Goal: Task Accomplishment & Management: Complete application form

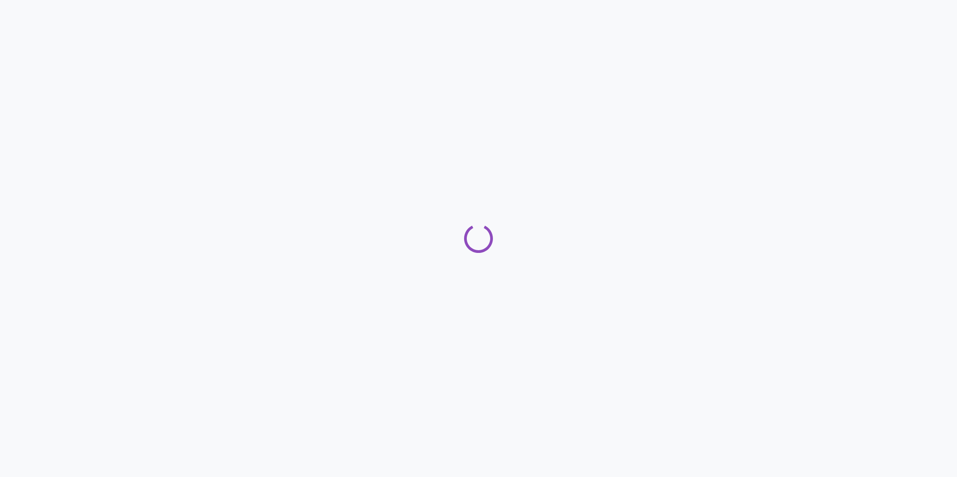
click at [29, 60] on div at bounding box center [478, 238] width 957 height 477
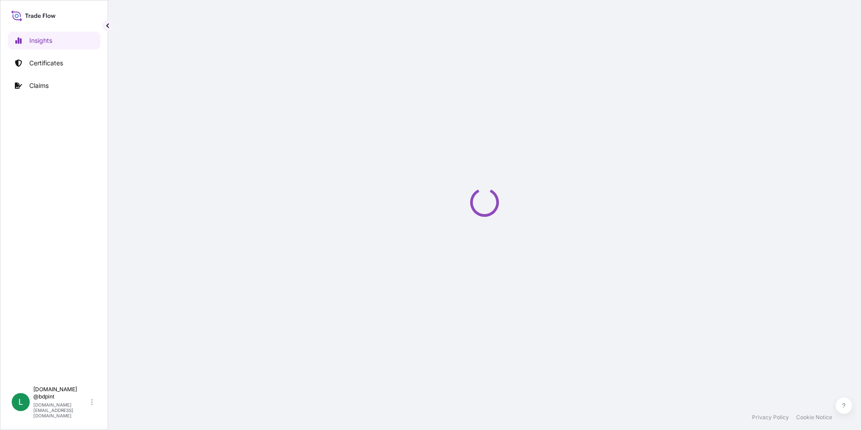
select select "2025"
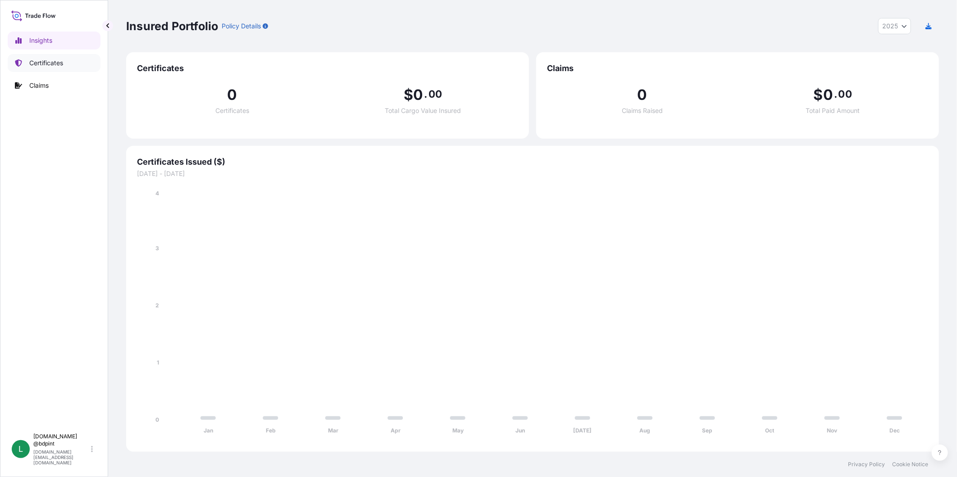
click at [50, 64] on p "Certificates" at bounding box center [46, 63] width 34 height 9
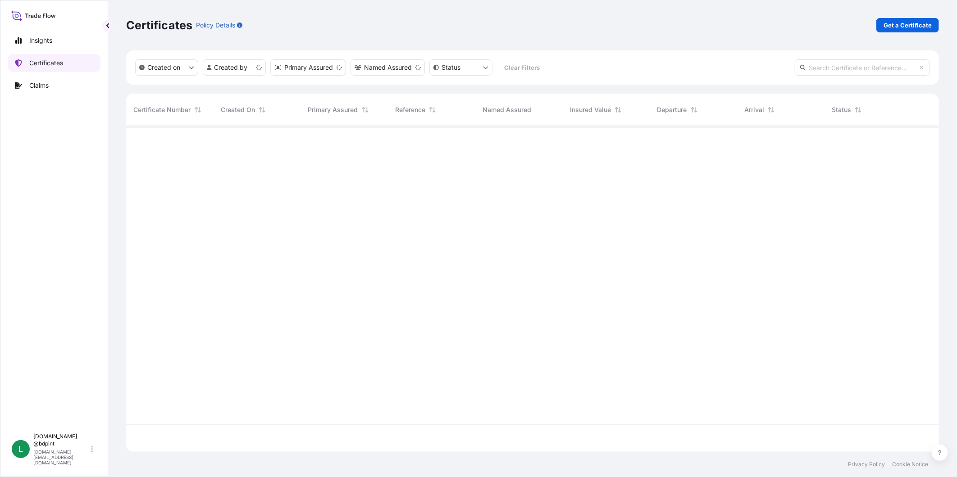
scroll to position [323, 805]
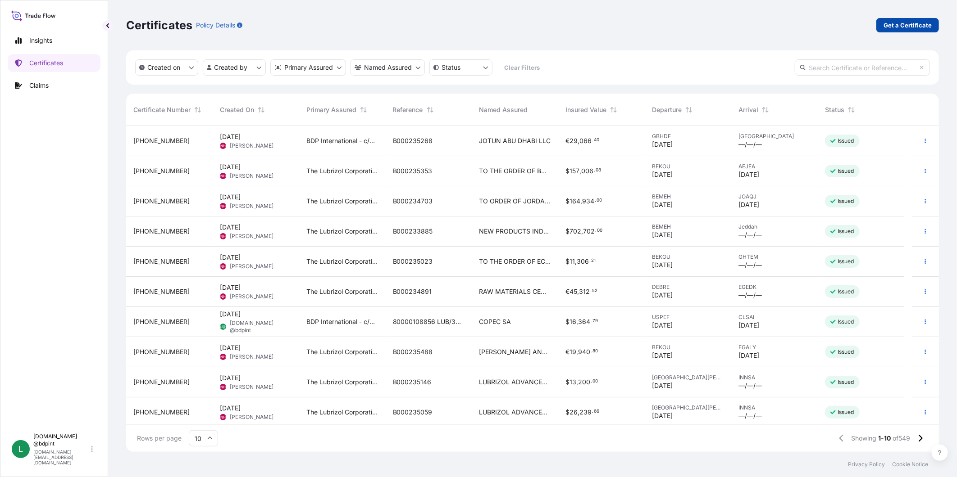
click at [861, 25] on p "Get a Certificate" at bounding box center [907, 25] width 48 height 9
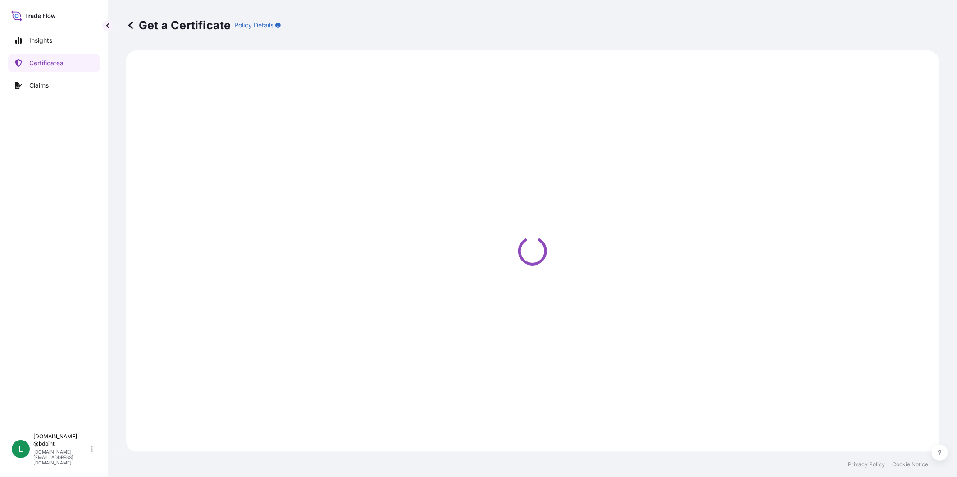
select select "Barge"
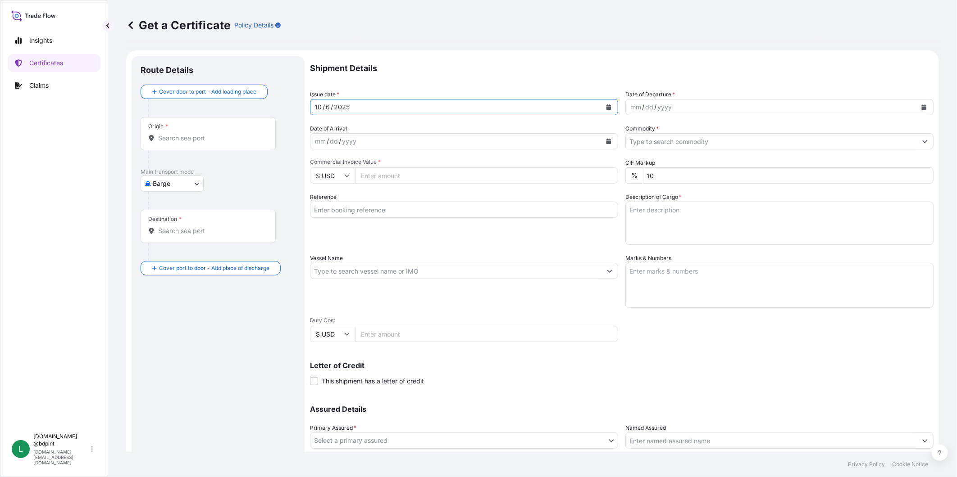
click at [606, 109] on icon "Calendar" at bounding box center [608, 106] width 5 height 5
click at [334, 126] on button "Previous" at bounding box center [329, 133] width 20 height 14
click at [425, 168] on div "6" at bounding box center [428, 166] width 16 height 16
click at [374, 209] on input "Reference" at bounding box center [464, 210] width 308 height 16
click at [317, 272] on input "Vessel Name" at bounding box center [455, 271] width 291 height 16
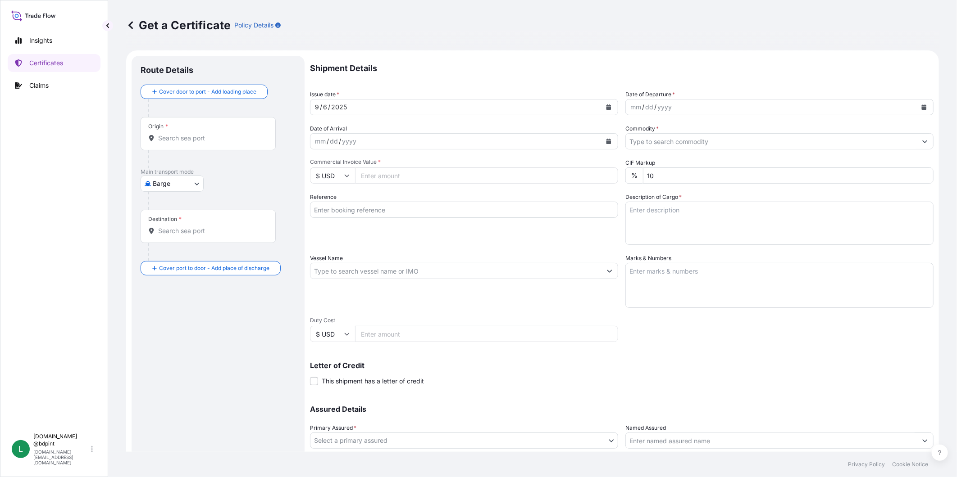
click at [394, 336] on input "Duty Cost" at bounding box center [486, 334] width 263 height 16
type input "109158.04"
click at [736, 140] on input "Commodity *" at bounding box center [771, 141] width 291 height 16
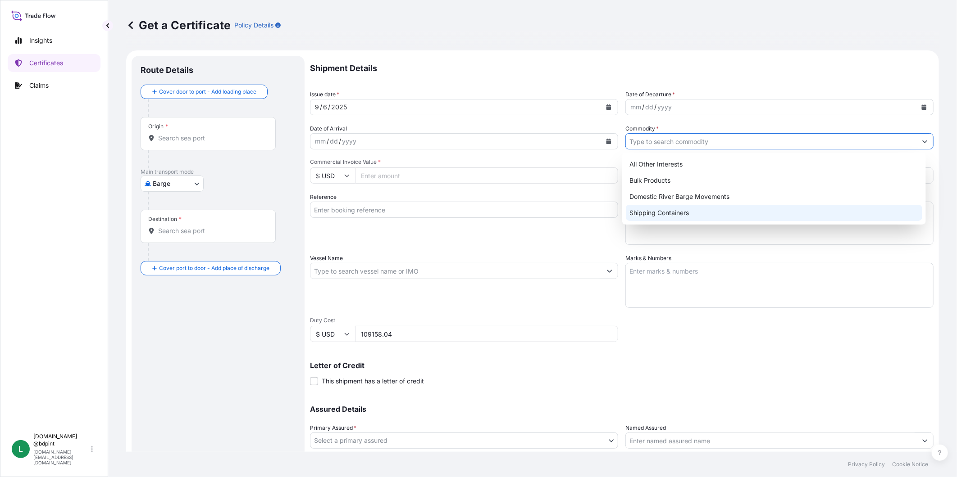
click at [699, 209] on div "Shipping Containers" at bounding box center [774, 213] width 296 height 16
type input "Shipping Containers"
click at [717, 272] on textarea "Marks & Numbers" at bounding box center [779, 285] width 308 height 45
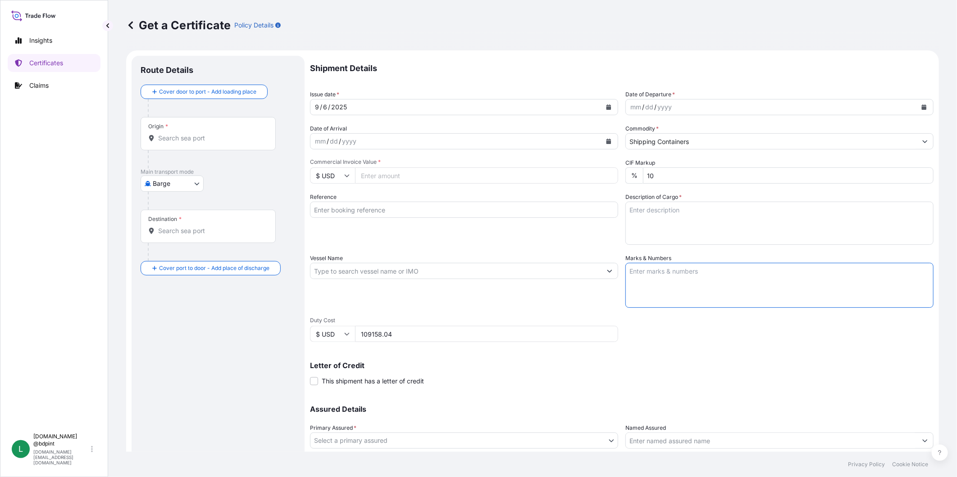
click at [708, 223] on textarea "Description of Cargo *" at bounding box center [779, 223] width 308 height 43
paste textarea "LUBRIZOL® 9692A, STD BLACK & YELLOW 9692A\260 RAW MATERIALS FOR ADDITIVES 72 DR…"
type textarea "LUBRIZOL® 9692A, STD BLACK & YELLOW 9692A\260 RAW MATERIALS FOR ADDITIVES 72 DR…"
click at [702, 290] on textarea "Marks & Numbers" at bounding box center [779, 285] width 308 height 45
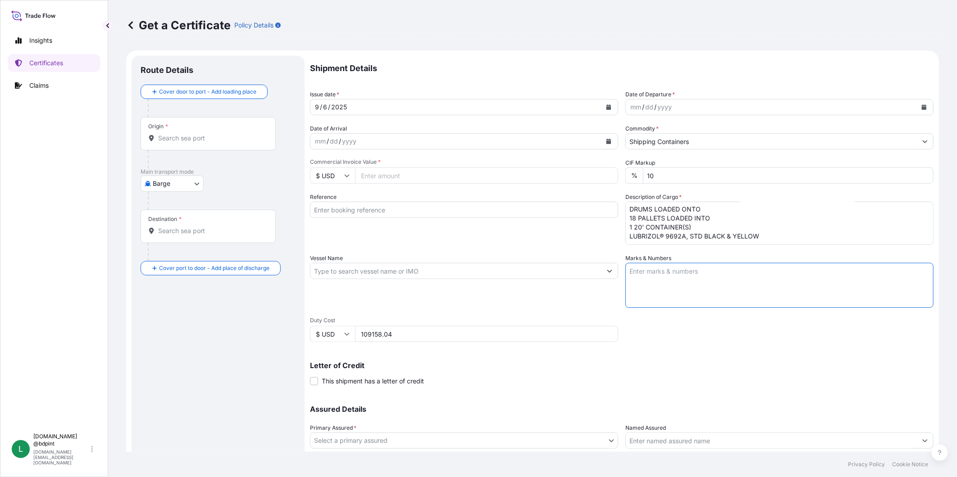
paste textarea "CONSIGNEE CONSIGNEE ORDER NUMBER PORT OF DISCHARGE - JEDDAH DRUM NO'S 1/UP GROS…"
type textarea "CONSIGNEE CONSIGNEE ORDER NUMBER PORT OF DISCHARGE - JEDDAH DRUM NO'S 1/UP GROS…"
click at [385, 269] on input "Vessel Name" at bounding box center [455, 271] width 291 height 16
paste input "MAERSK PITTSBURGH"
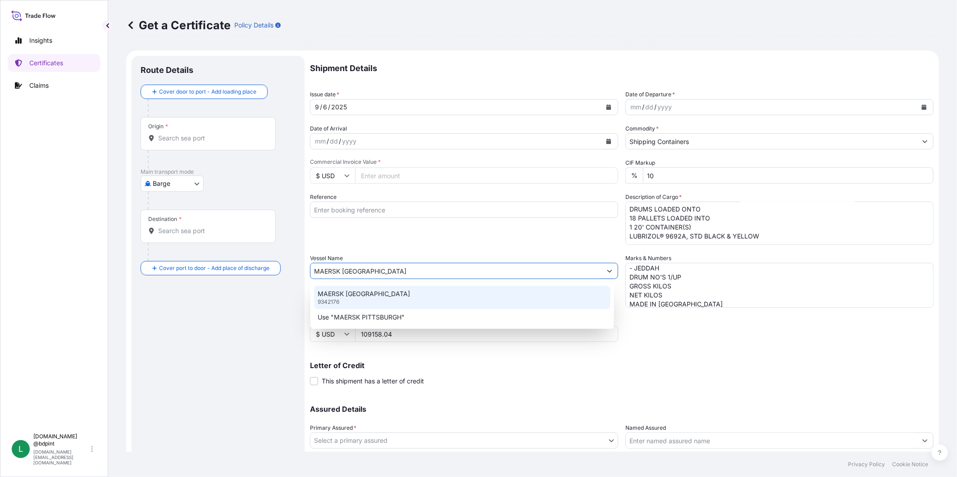
click at [374, 294] on p "MAERSK PITTSBURGH" at bounding box center [363, 294] width 92 height 9
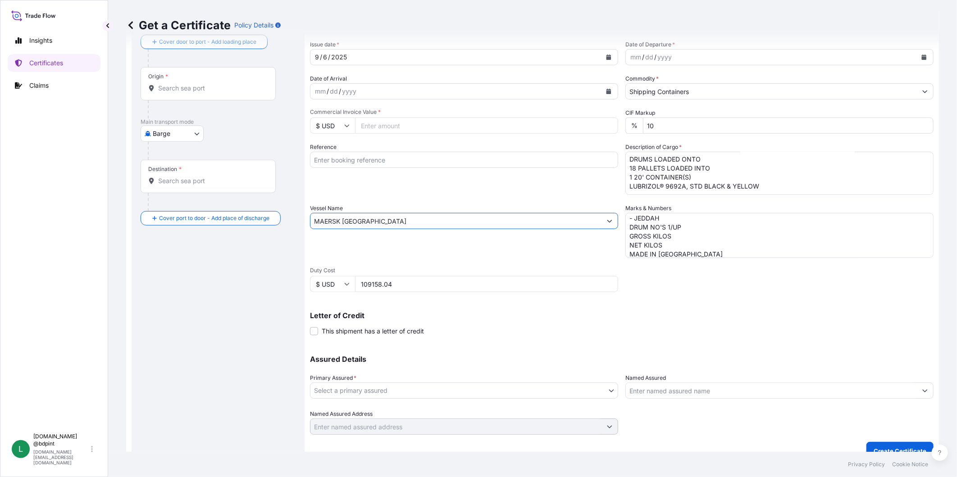
scroll to position [63, 0]
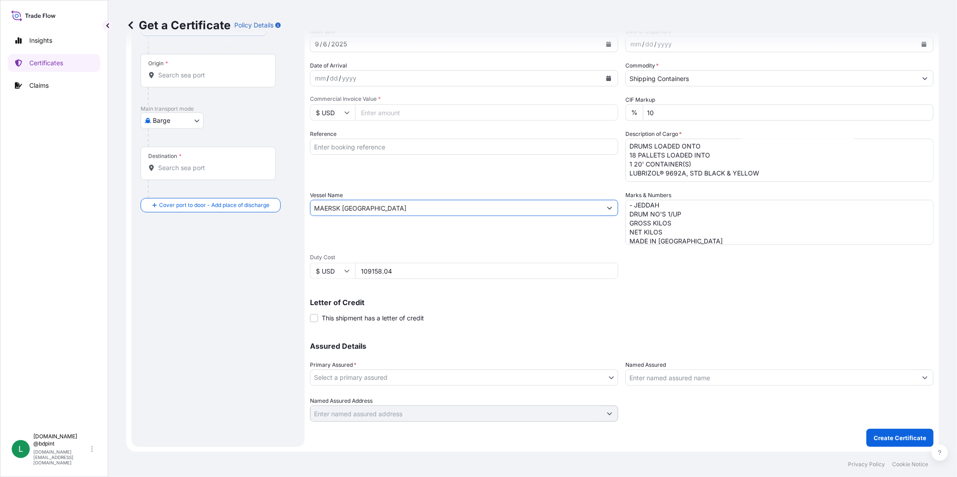
type input "MAERSK PITTSBURGH"
click at [579, 379] on body "0 options available. 2 options available. Insights Certificates Claims L lubriz…" at bounding box center [478, 238] width 957 height 477
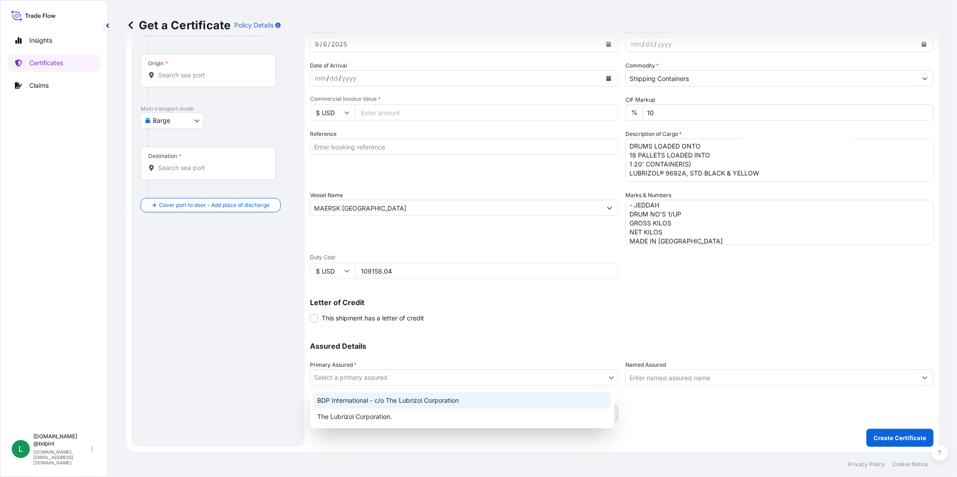
click at [454, 399] on div "BDP International - c/o The Lubrizol Corporation" at bounding box center [461, 401] width 297 height 16
select select "31972"
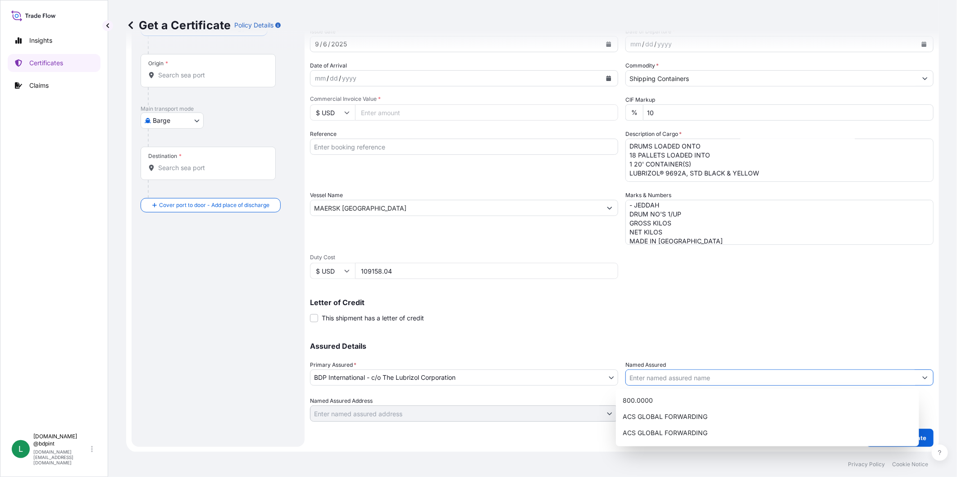
click at [695, 380] on input "Named Assured" at bounding box center [771, 378] width 291 height 16
paste input "LUBRIZOL TRANSARABIAN COMPANY LIMITED"
type input "LUBRIZOL TRANSARABIAN COMPANY LIMITED"
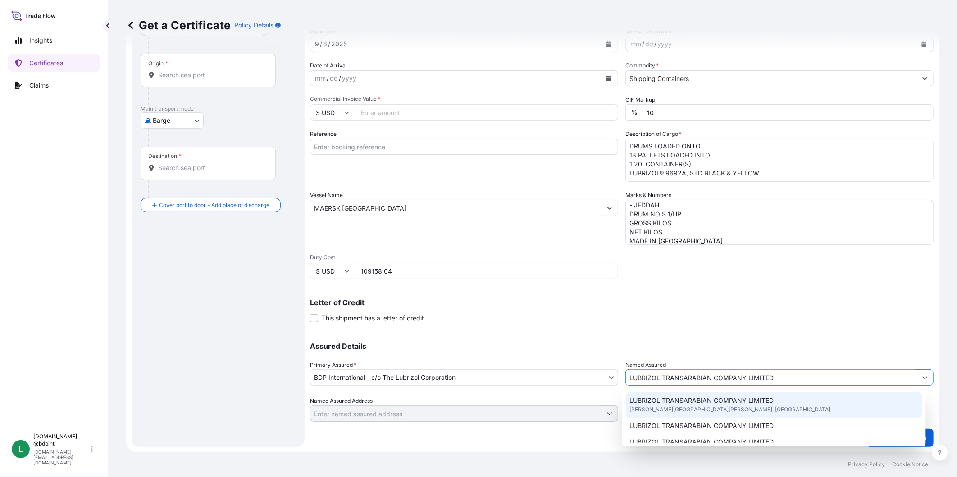
click at [701, 401] on span "LUBRIZOL TRANSARABIAN COMPANY LIMITED" at bounding box center [701, 400] width 144 height 9
type input "King Fahad Rd, Yanbu Al Bahr Saudi Arabia"
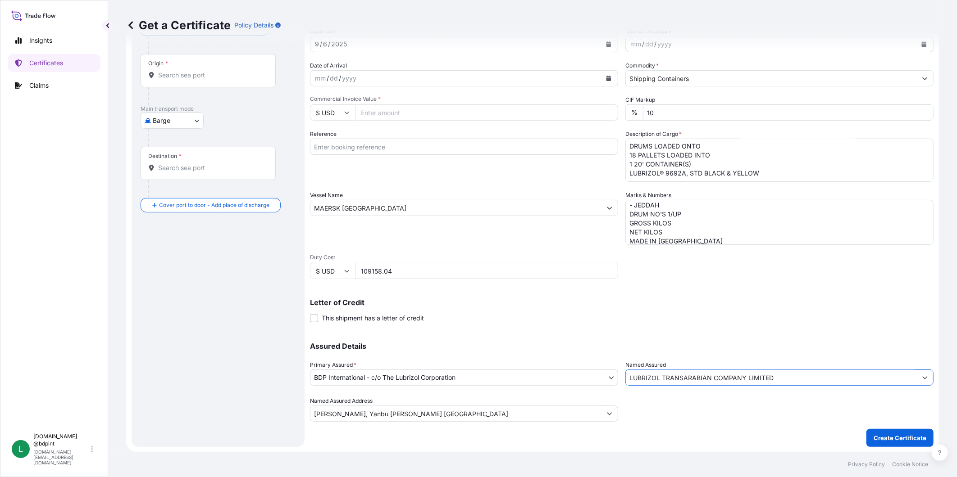
scroll to position [0, 0]
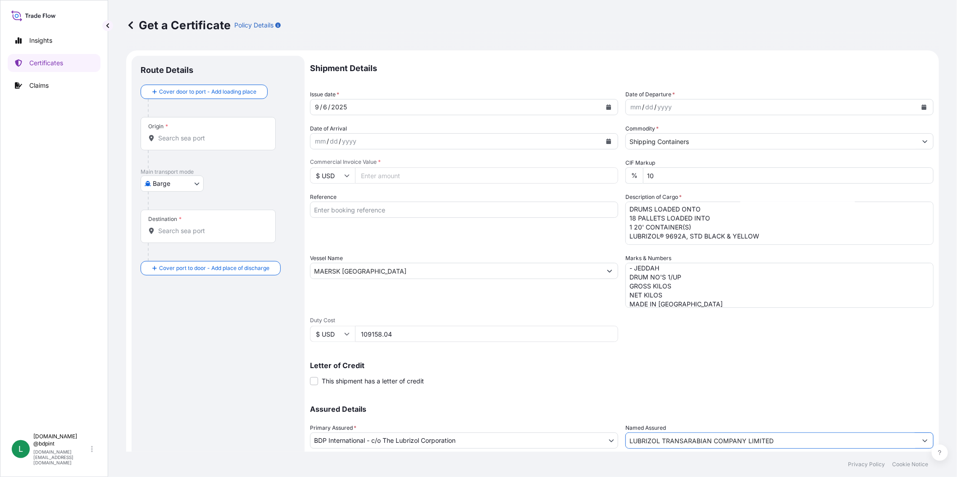
type input "LUBRIZOL TRANSARABIAN COMPANY LIMITED"
click at [189, 179] on body "15 options available. 0 options available. 15 options available. Insights Certi…" at bounding box center [478, 238] width 957 height 477
click at [174, 286] on span "Ocean Vessel" at bounding box center [178, 288] width 40 height 9
select select "Ocean Vessel"
click at [185, 136] on div "Origin *" at bounding box center [208, 137] width 135 height 33
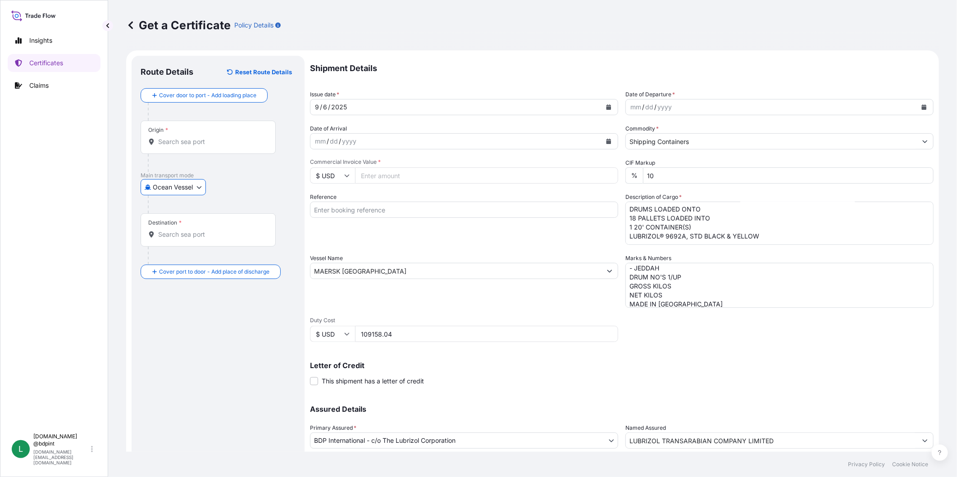
click at [185, 137] on input "Origin *" at bounding box center [211, 141] width 106 height 9
click at [191, 139] on input "Origin * Please select an origin" at bounding box center [211, 141] width 106 height 9
paste input "HOUSTON, TX"
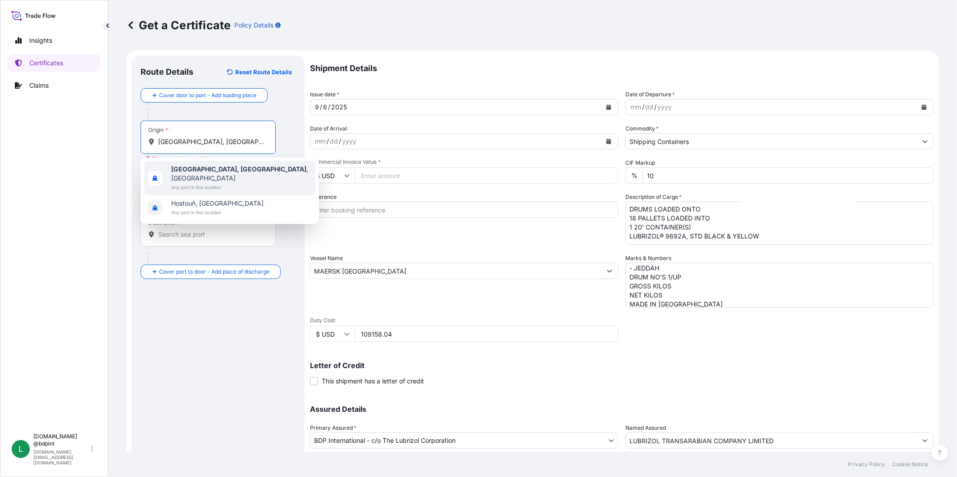
click at [213, 165] on span "Houston, TX , USA" at bounding box center [241, 174] width 141 height 18
type input "Houston, TX, USA"
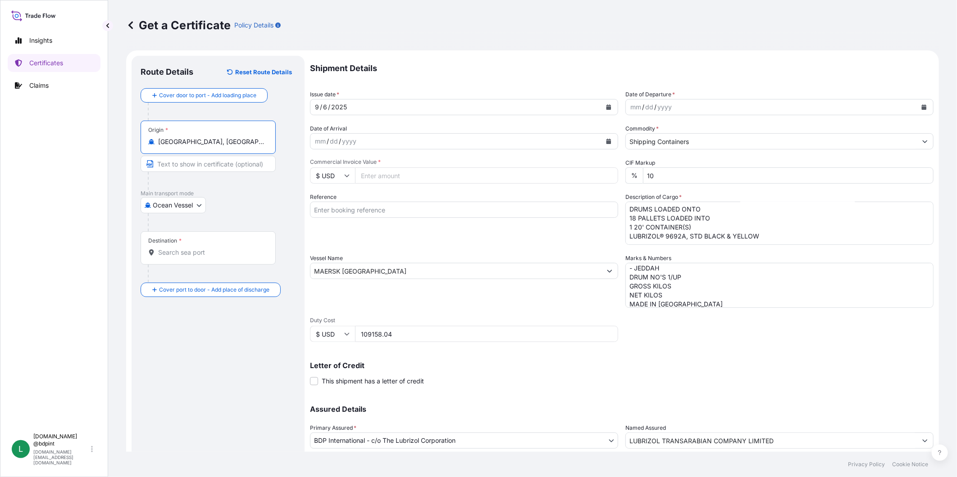
click at [206, 242] on div "Destination *" at bounding box center [208, 247] width 135 height 33
click at [206, 248] on input "Destination *" at bounding box center [211, 252] width 106 height 9
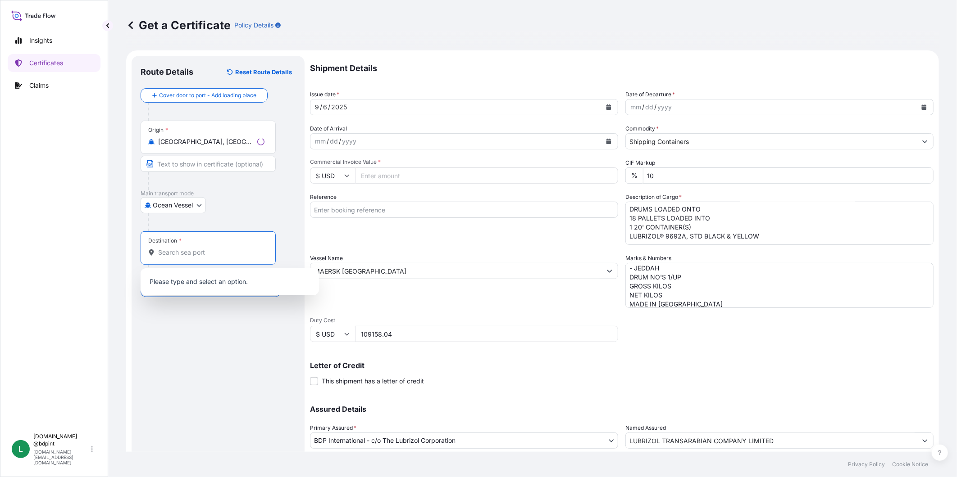
paste input "JEDDAH, SAUDI ARABIA"
click at [212, 286] on span "Any port in this location" at bounding box center [215, 289] width 89 height 9
type input "Jeddah Saudi Arabia"
click at [861, 109] on button "Calendar" at bounding box center [923, 107] width 14 height 14
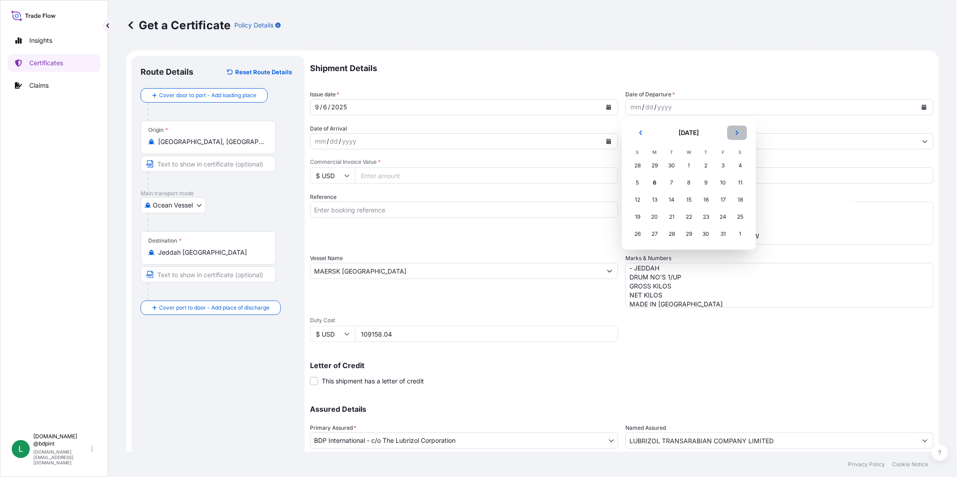
click at [735, 130] on icon "Next" at bounding box center [736, 132] width 5 height 5
click at [642, 134] on icon "Previous" at bounding box center [640, 132] width 5 height 5
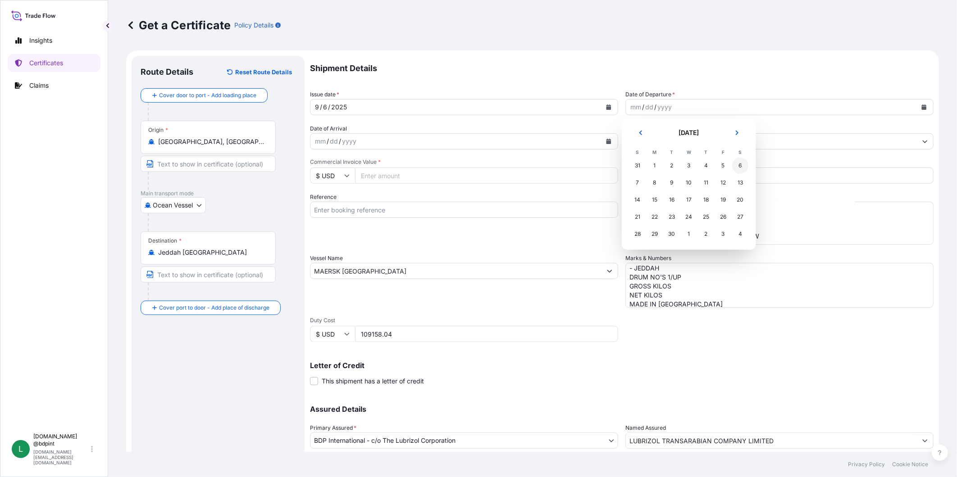
click at [742, 164] on div "6" at bounding box center [740, 166] width 16 height 16
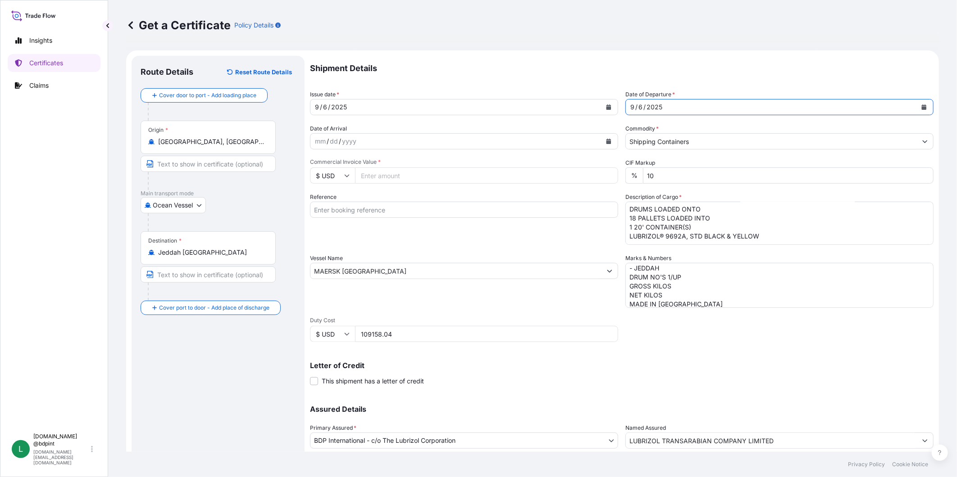
click at [603, 145] on button "Calendar" at bounding box center [608, 141] width 14 height 14
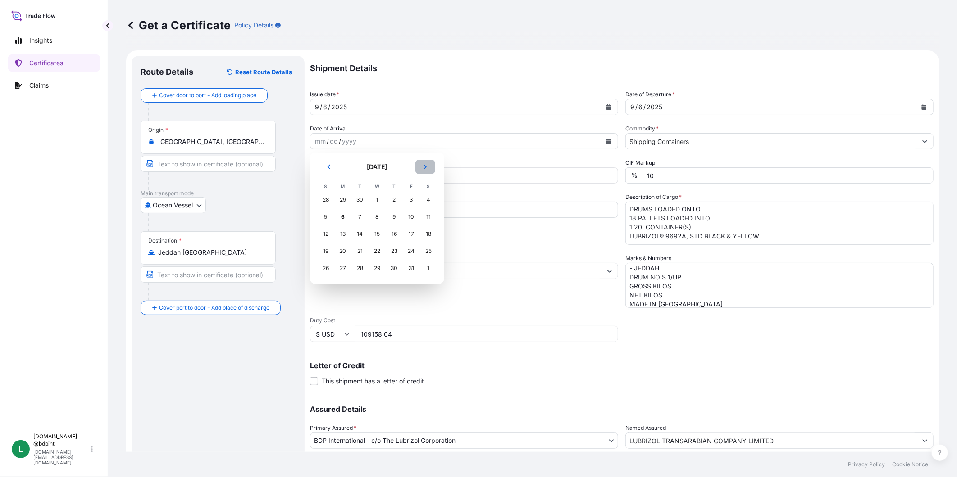
click at [426, 164] on icon "Next" at bounding box center [424, 166] width 5 height 5
click at [327, 167] on icon "Previous" at bounding box center [328, 167] width 3 height 5
click at [330, 217] on div "5" at bounding box center [325, 217] width 16 height 16
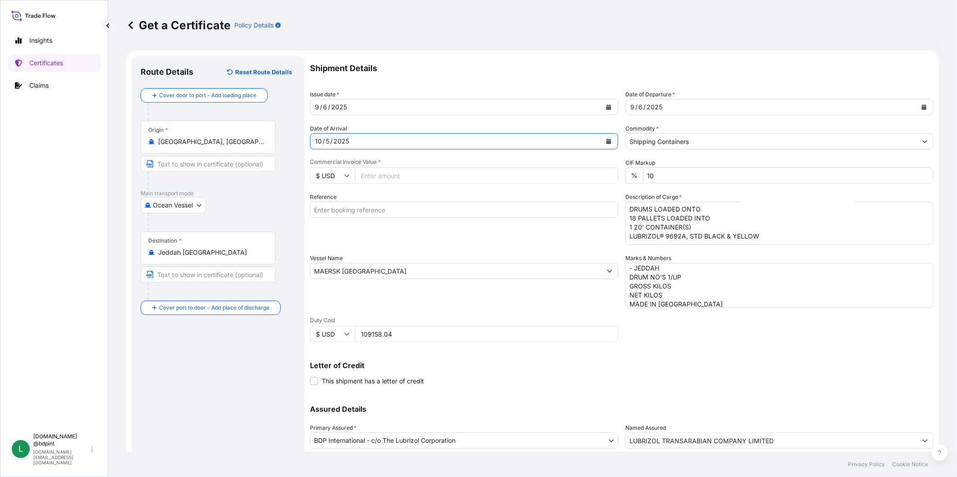
click at [482, 174] on input "Commercial Invoice Value *" at bounding box center [486, 176] width 263 height 16
click at [379, 335] on input "109158.04" at bounding box center [486, 334] width 263 height 16
click at [413, 177] on input "Commercial Invoice Value *" at bounding box center [486, 176] width 263 height 16
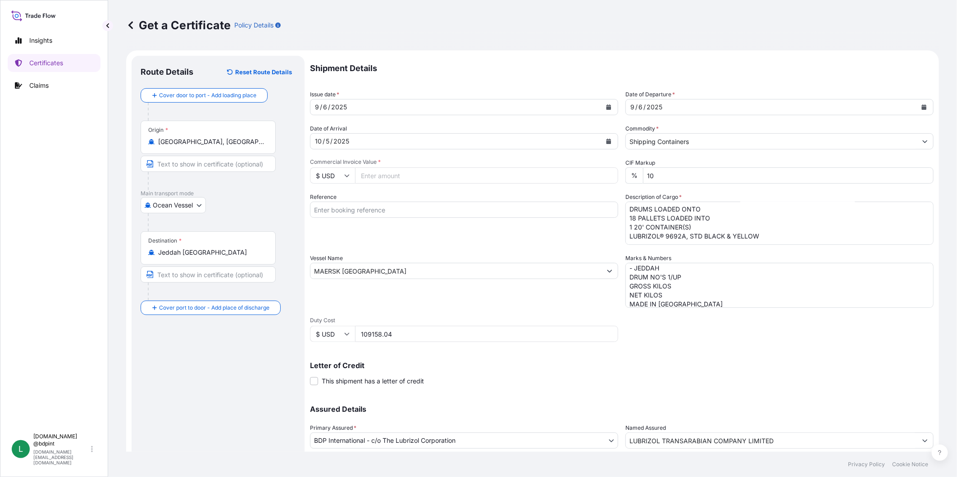
paste input "109158.04"
type input "109158.04"
click at [422, 326] on input "109158.04" at bounding box center [486, 334] width 263 height 16
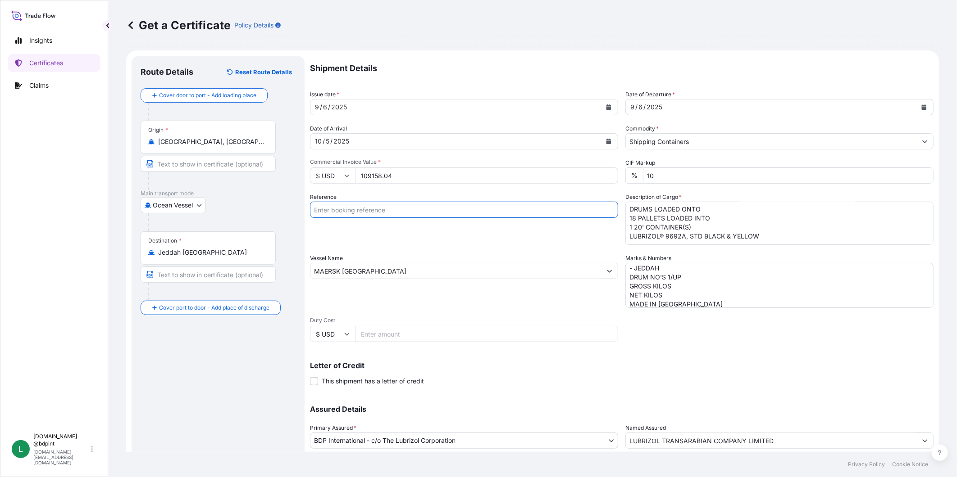
click at [385, 213] on input "Reference" at bounding box center [464, 210] width 308 height 16
click at [390, 213] on input "Reference" at bounding box center [464, 210] width 308 height 16
paste input "80000109753"
type input "80000109753"
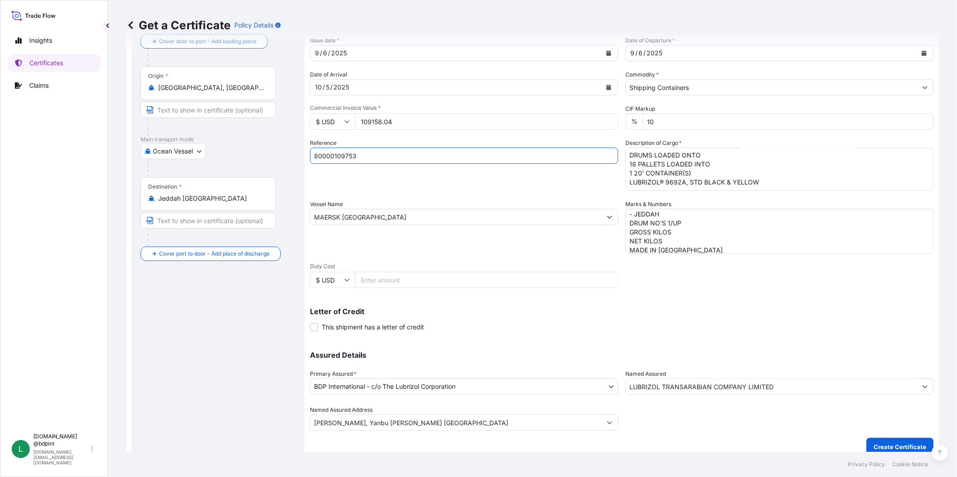
scroll to position [63, 0]
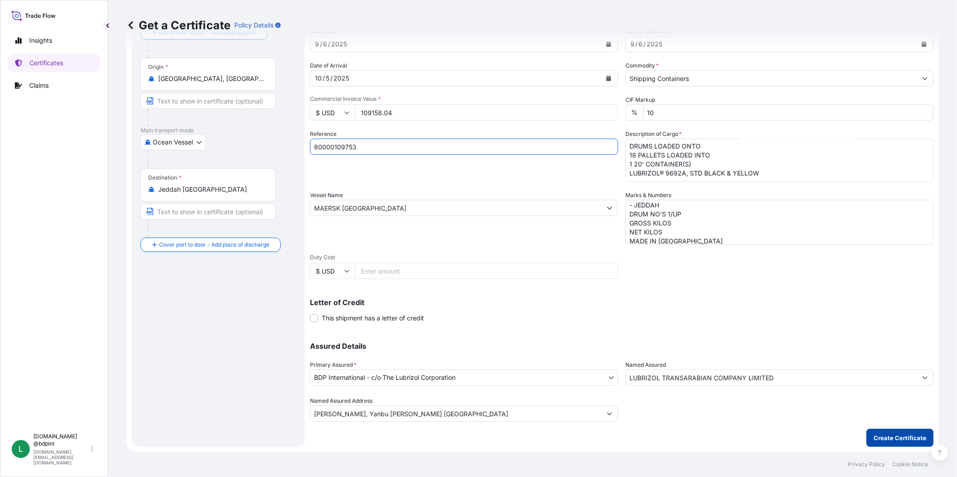
click at [861, 429] on p "Create Certificate" at bounding box center [899, 438] width 53 height 9
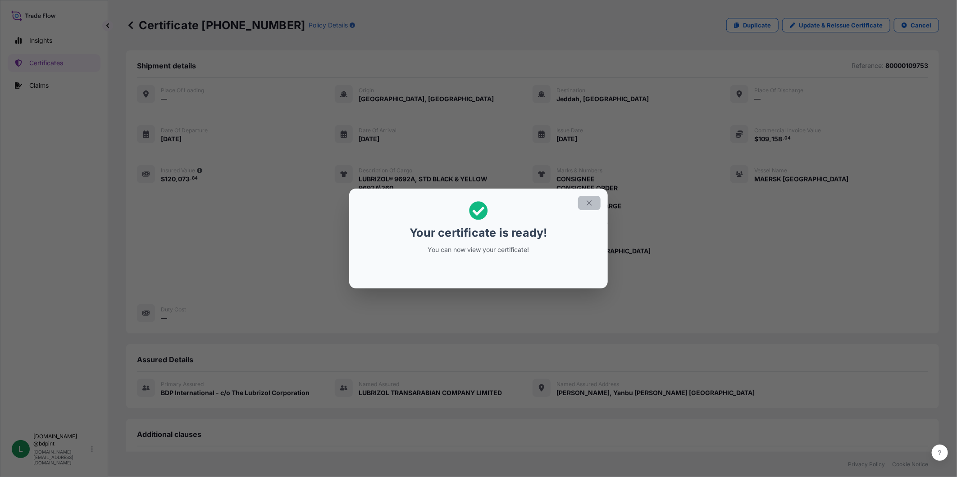
click at [594, 200] on button "button" at bounding box center [589, 203] width 23 height 14
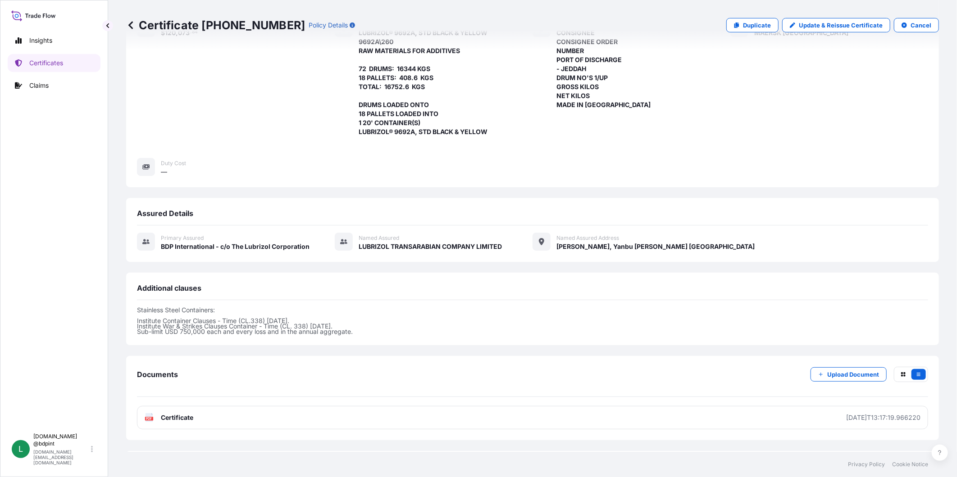
scroll to position [192, 0]
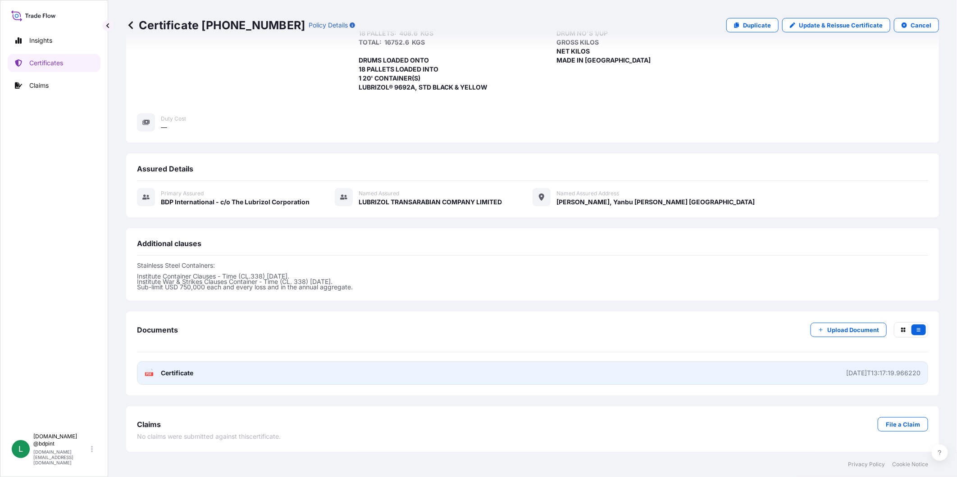
click at [776, 377] on link "PDF Certificate 2025-10-06T13:17:19.966220" at bounding box center [532, 373] width 791 height 23
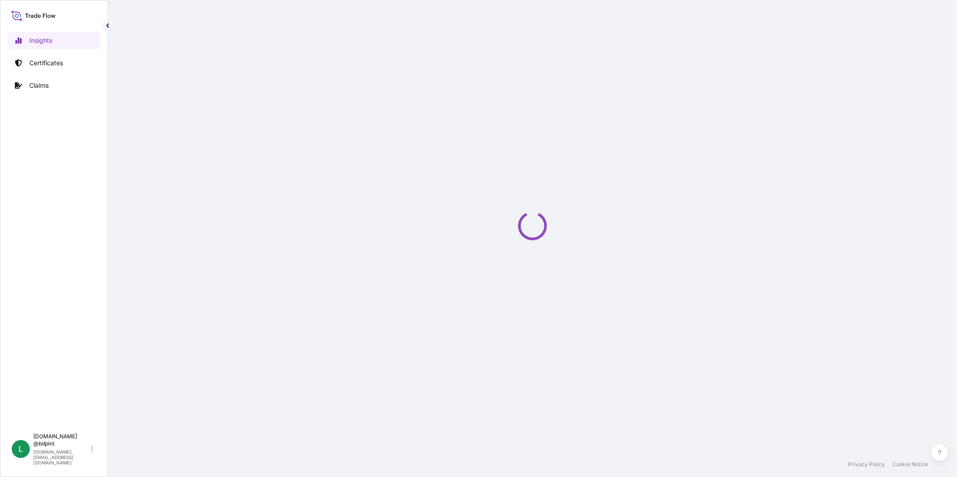
select select "2025"
